Goal: Information Seeking & Learning: Understand process/instructions

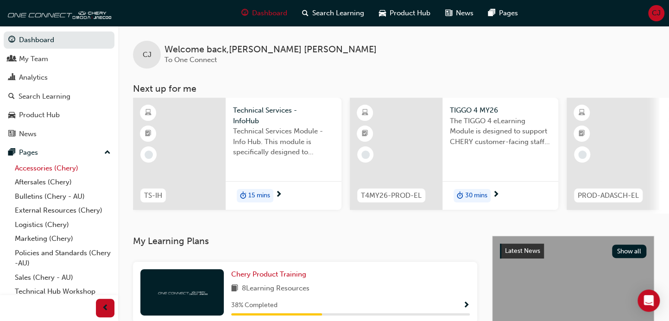
click at [37, 170] on link "Accessories (Chery)" at bounding box center [62, 168] width 103 height 14
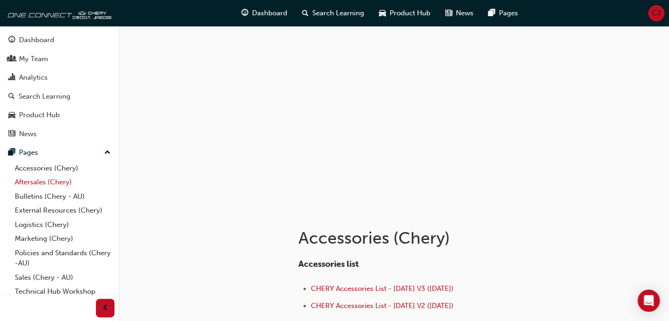
click at [51, 178] on link "Aftersales (Chery)" at bounding box center [62, 182] width 103 height 14
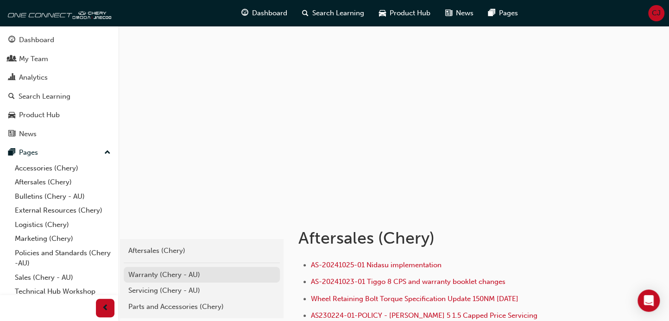
click at [171, 272] on div "Warranty (Chery - AU)" at bounding box center [201, 275] width 147 height 11
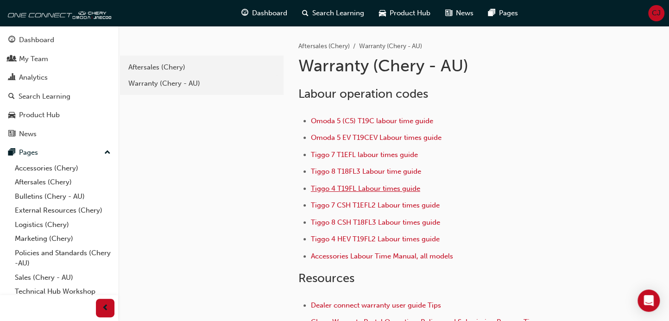
click at [347, 190] on span "Tiggo 4 T19FL Labour times guide" at bounding box center [365, 188] width 109 height 8
click at [340, 235] on span "Tiggo 4 HEV T19FL2 Labour times guide" at bounding box center [375, 239] width 129 height 8
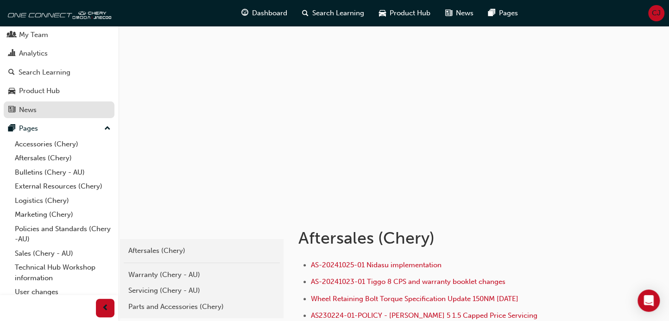
scroll to position [43, 0]
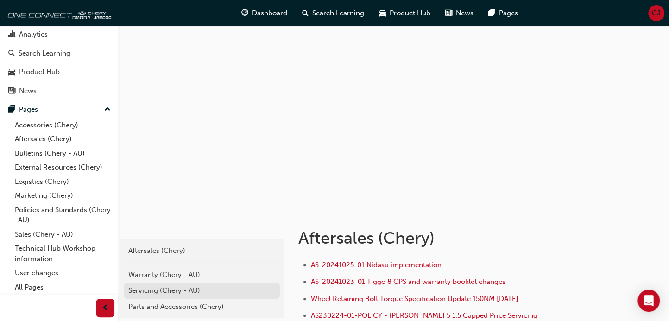
click at [167, 283] on link "Servicing (Chery - AU)" at bounding box center [202, 291] width 156 height 16
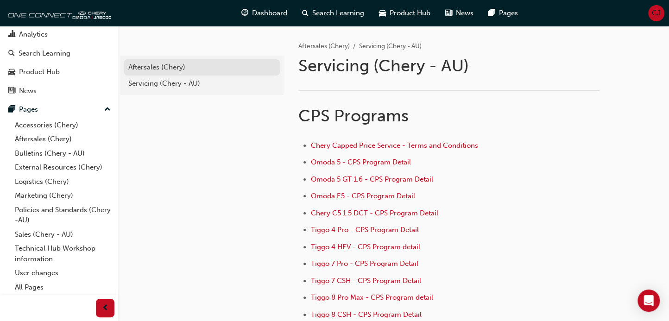
click at [179, 69] on div "Aftersales (Chery)" at bounding box center [201, 67] width 147 height 11
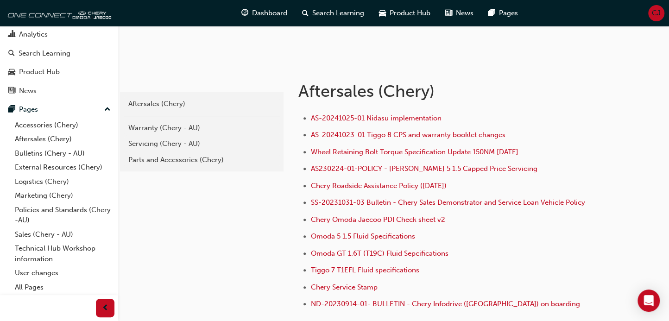
scroll to position [154, 0]
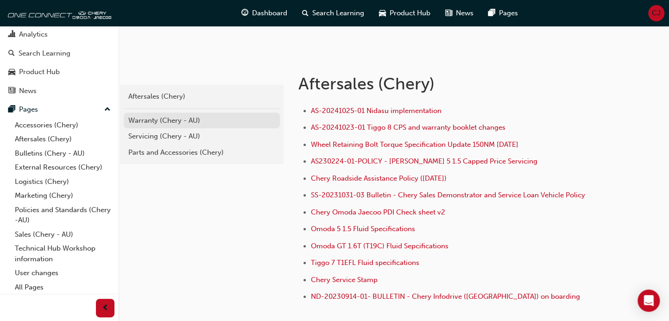
click at [164, 115] on div "Warranty (Chery - AU)" at bounding box center [201, 120] width 147 height 11
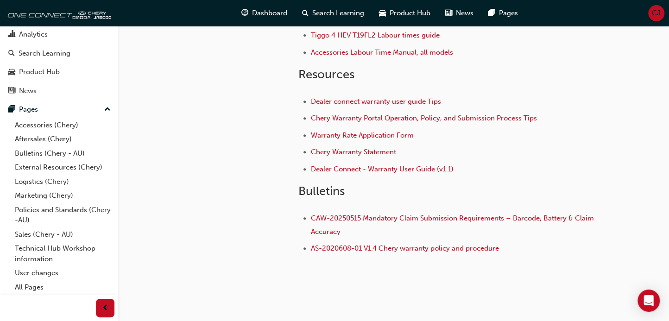
scroll to position [206, 0]
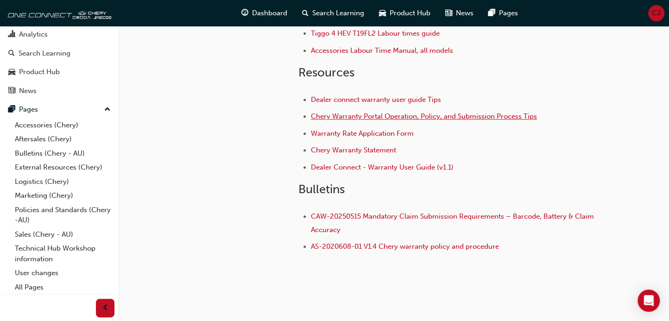
click at [401, 117] on span "Chery Warranty Portal Operation, Policy, and Submission Process Tips" at bounding box center [424, 116] width 226 height 8
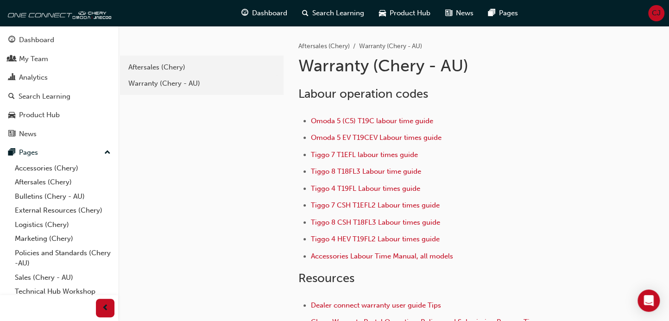
scroll to position [225, 0]
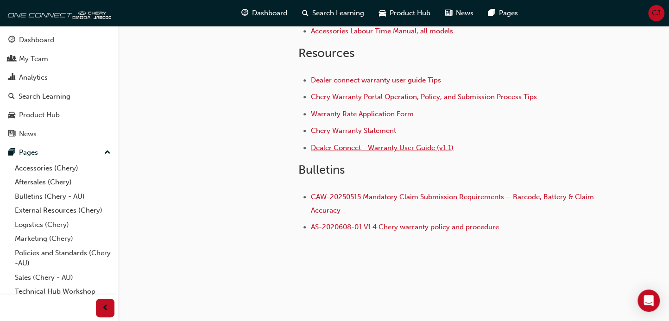
click at [363, 148] on span "Dealer Connect - Warranty User Guide (v1.1)" at bounding box center [382, 148] width 143 height 8
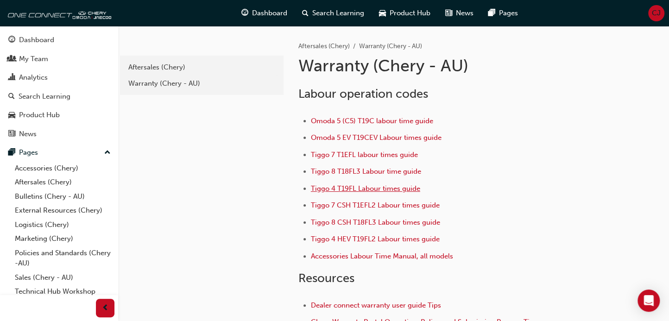
click at [360, 184] on span "Tiggo 4 T19FL Labour times guide" at bounding box center [365, 188] width 109 height 8
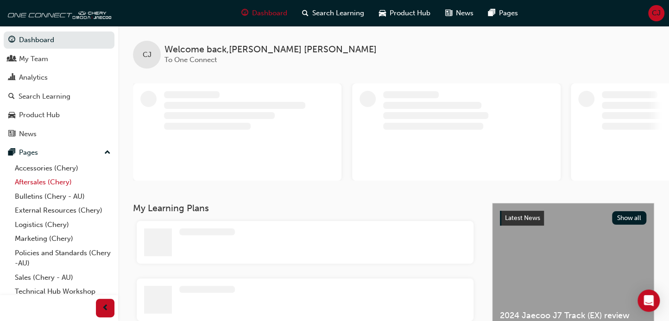
click at [59, 183] on link "Aftersales (Chery)" at bounding box center [62, 182] width 103 height 14
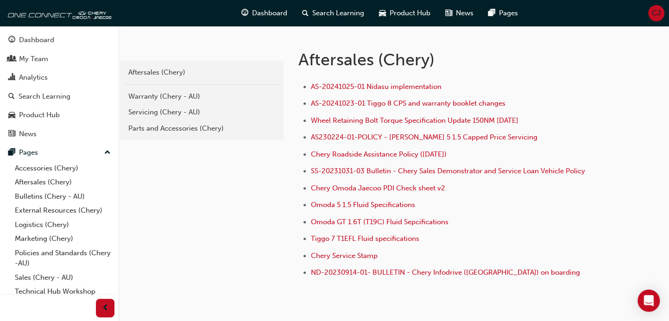
scroll to position [206, 0]
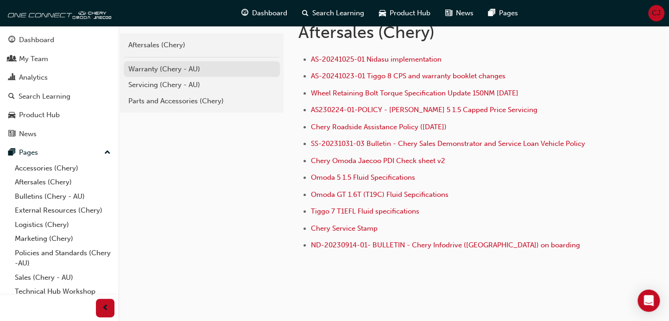
click at [169, 69] on div "Warranty (Chery - AU)" at bounding box center [201, 69] width 147 height 11
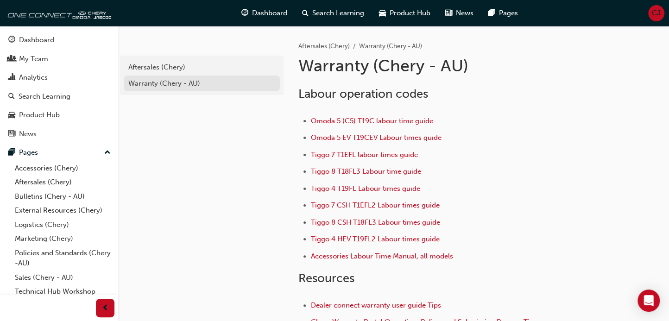
click at [157, 81] on div "Warranty (Chery - AU)" at bounding box center [201, 83] width 147 height 11
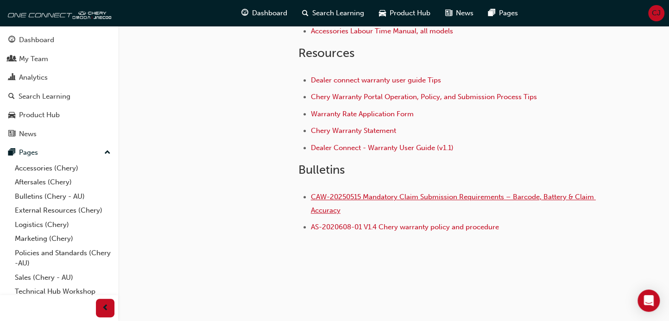
click at [369, 193] on span "CAW-20250515 Mandatory Claim Submission Requirements – Barcode, Battery & Claim…" at bounding box center [453, 204] width 285 height 22
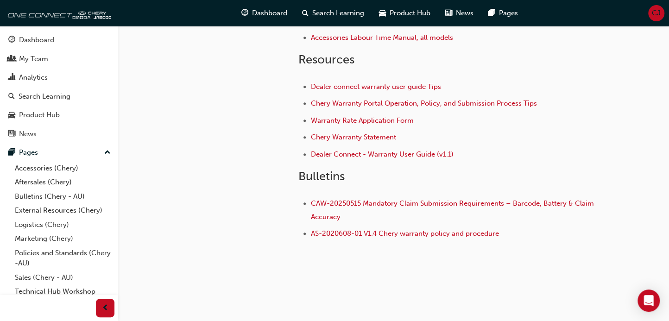
scroll to position [225, 0]
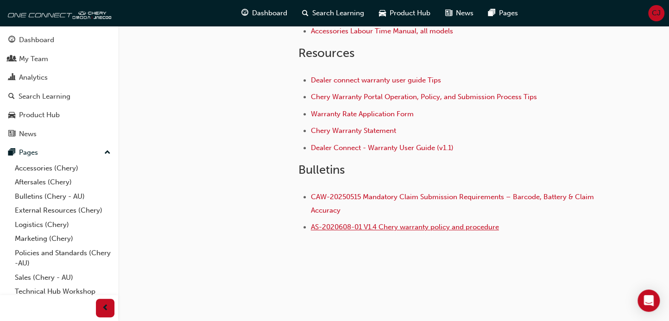
click at [334, 223] on span "AS-2020608-01 V1.4 Chery warranty policy and procedure" at bounding box center [405, 227] width 188 height 8
